Goal: Check status: Check status

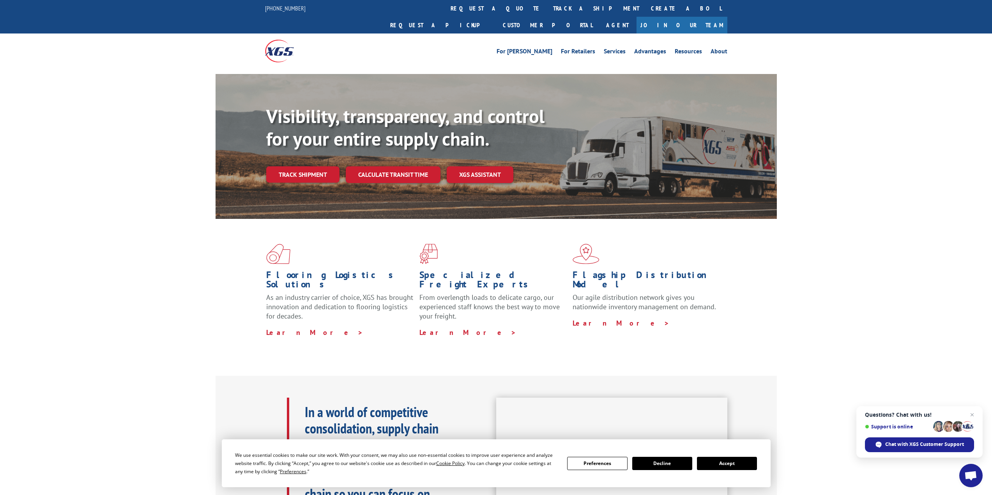
click at [547, 7] on link "track a shipment" at bounding box center [596, 8] width 98 height 17
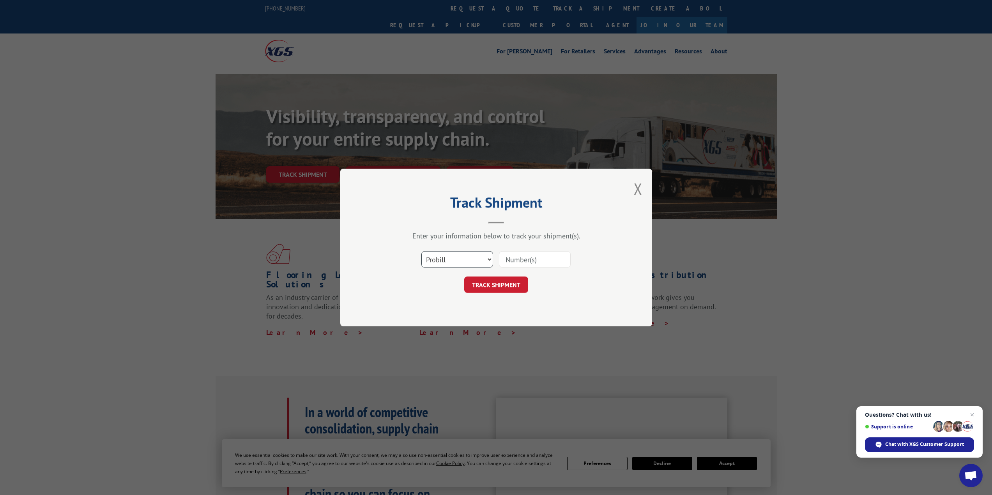
click at [453, 263] on select "Select category... Probill BOL PO" at bounding box center [457, 259] width 72 height 16
click at [421, 251] on select "Select category... Probill BOL PO" at bounding box center [457, 259] width 72 height 16
click at [507, 260] on input at bounding box center [535, 259] width 72 height 16
type input "17346343"
click at [493, 285] on button "TRACK SHIPMENT" at bounding box center [496, 285] width 64 height 16
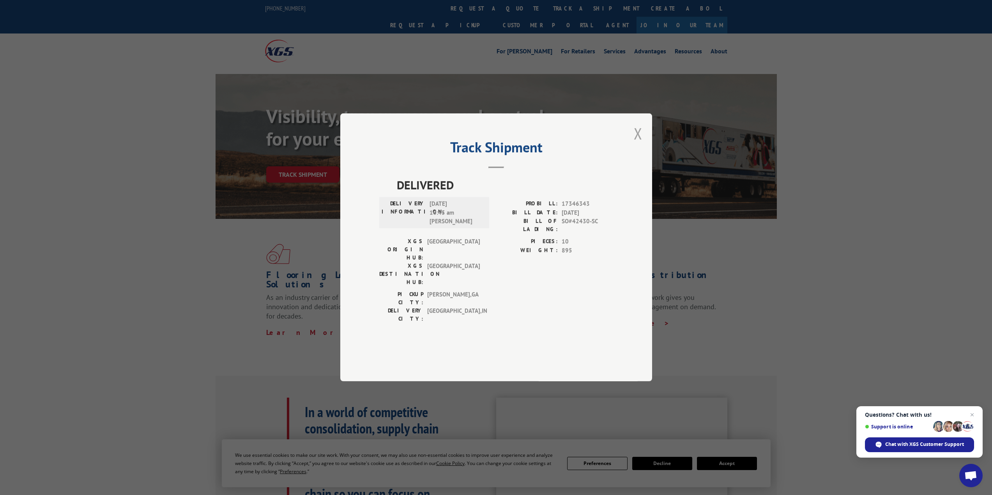
click at [637, 144] on button "Close modal" at bounding box center [638, 133] width 9 height 21
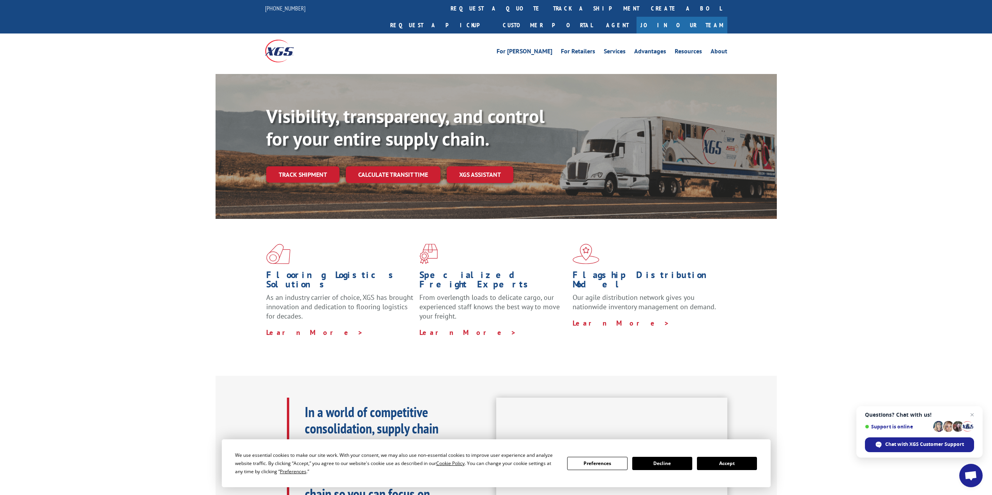
click at [664, 463] on button "Decline" at bounding box center [662, 463] width 60 height 13
